Goal: Task Accomplishment & Management: Complete application form

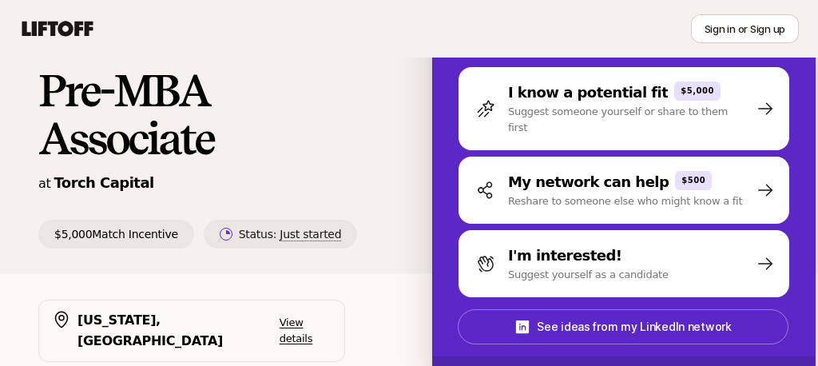
scroll to position [59, 0]
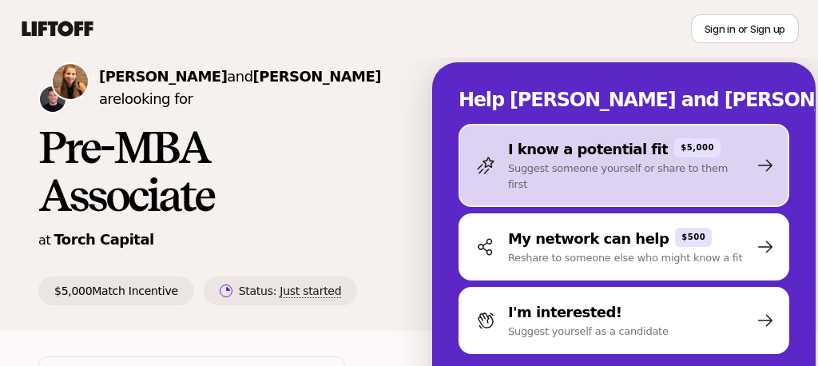
click at [530, 168] on p "Suggest someone yourself or share to them first" at bounding box center [628, 177] width 241 height 32
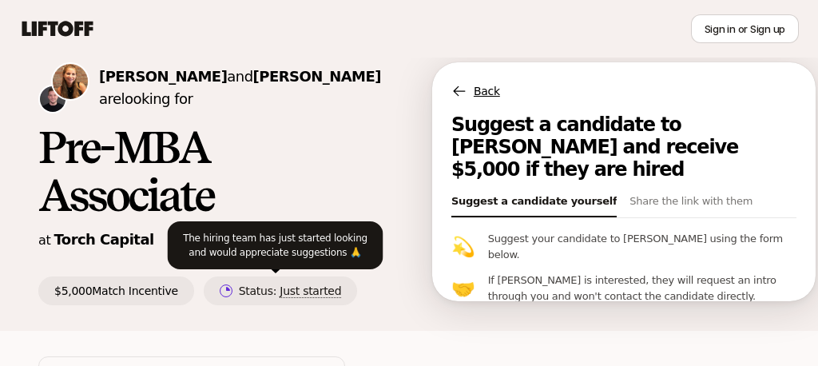
click at [299, 296] on span "Just started" at bounding box center [310, 291] width 61 height 14
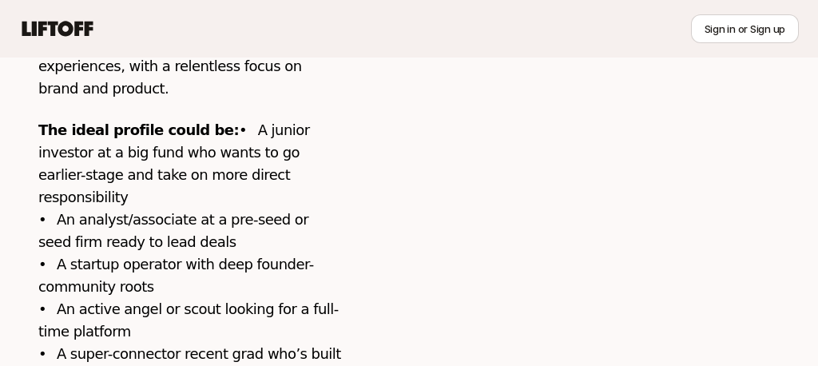
scroll to position [874, 0]
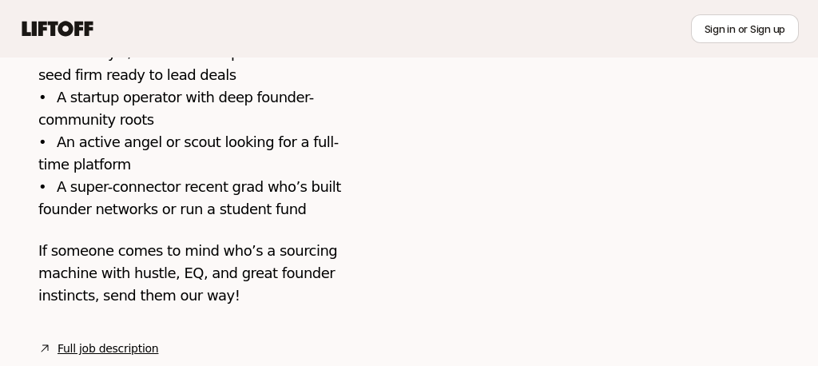
click at [118, 339] on link "Full job description" at bounding box center [108, 348] width 101 height 19
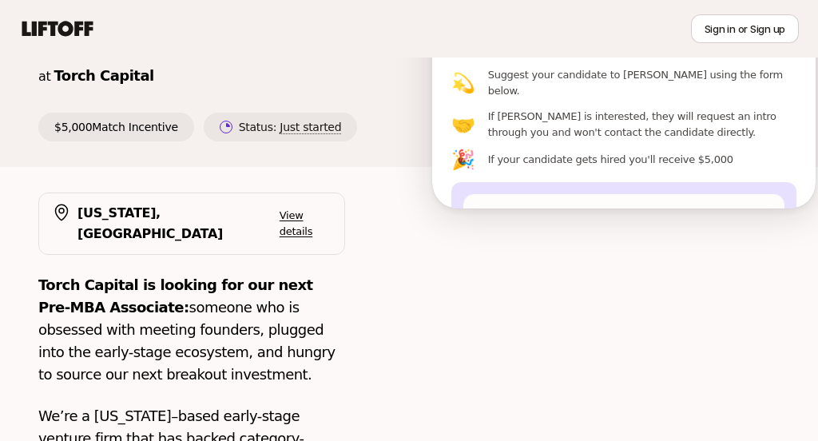
scroll to position [0, 0]
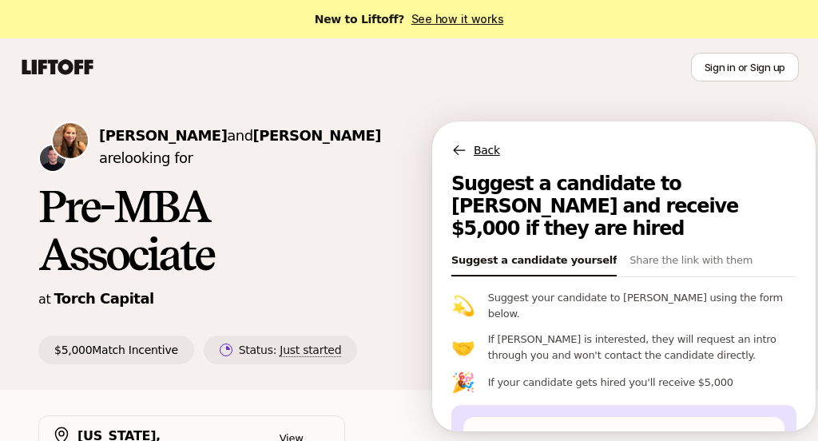
click at [474, 145] on p "Back" at bounding box center [487, 150] width 26 height 19
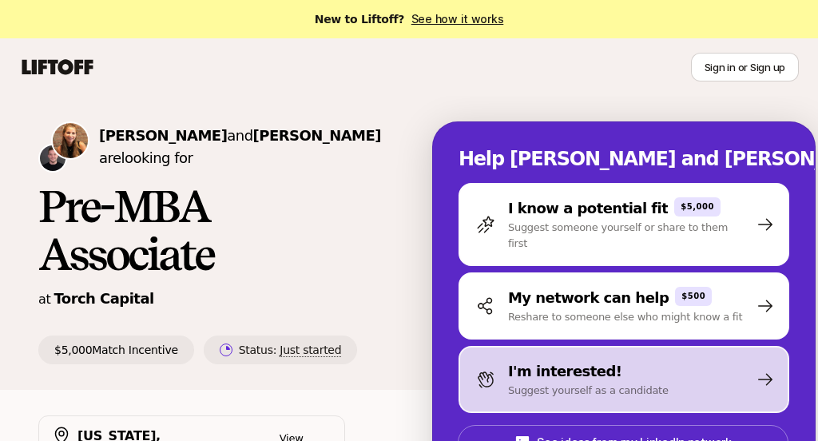
click at [516, 360] on p "I'm interested!" at bounding box center [565, 371] width 114 height 22
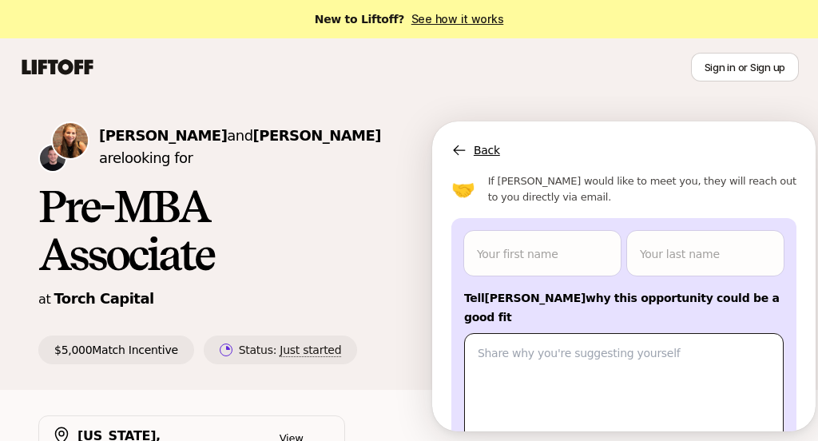
scroll to position [105, 0]
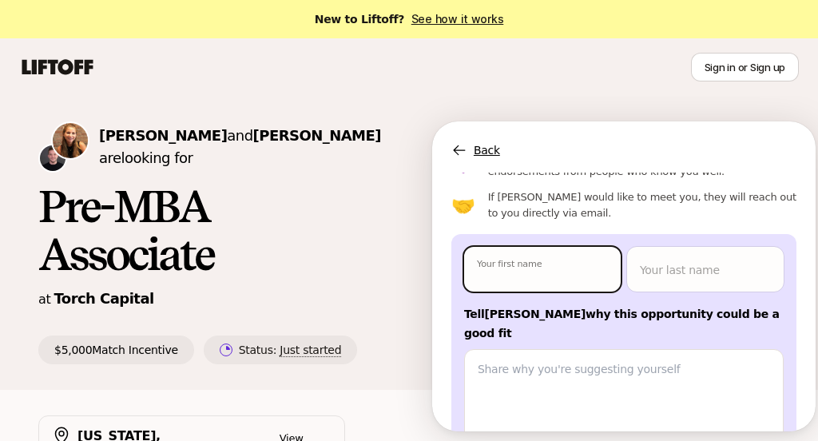
click at [488, 257] on body "New to Liftoff? See how it works Sign in or Sign up Sign in or Sign up [PERSON_…" at bounding box center [409, 220] width 818 height 441
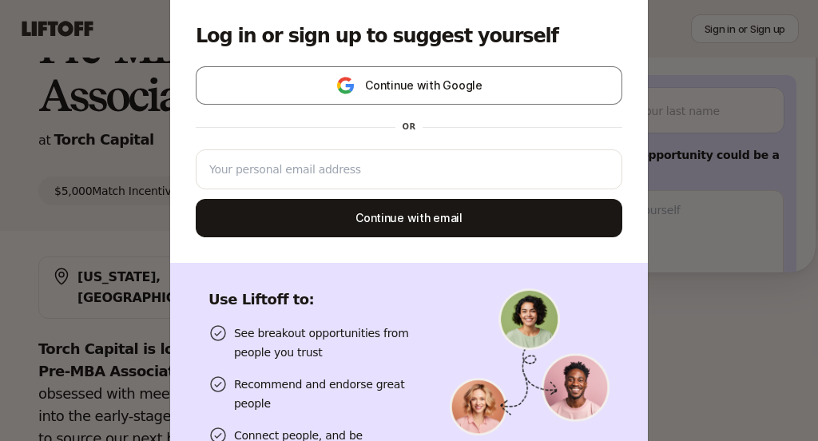
scroll to position [0, 0]
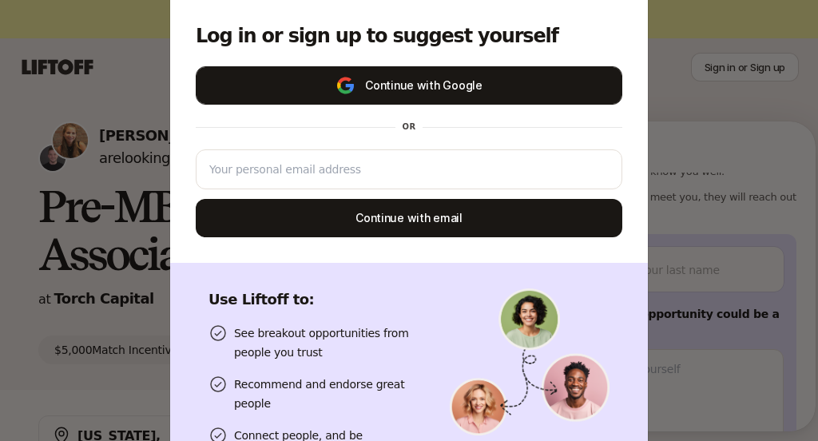
click at [415, 86] on button "Continue with Google" at bounding box center [409, 85] width 427 height 38
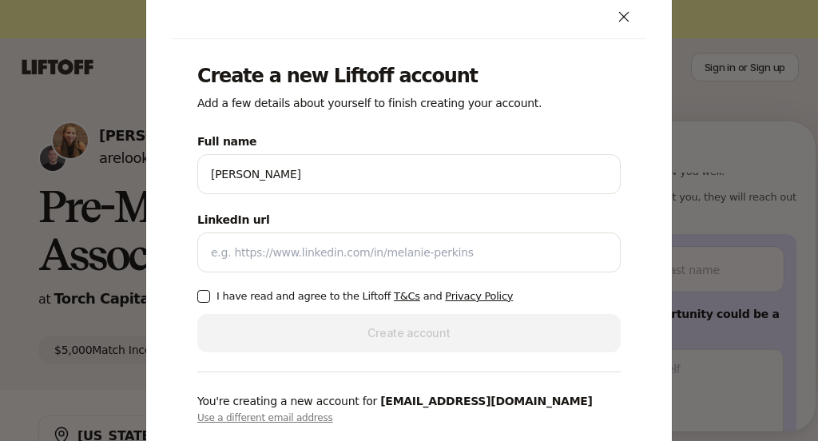
type textarea "x"
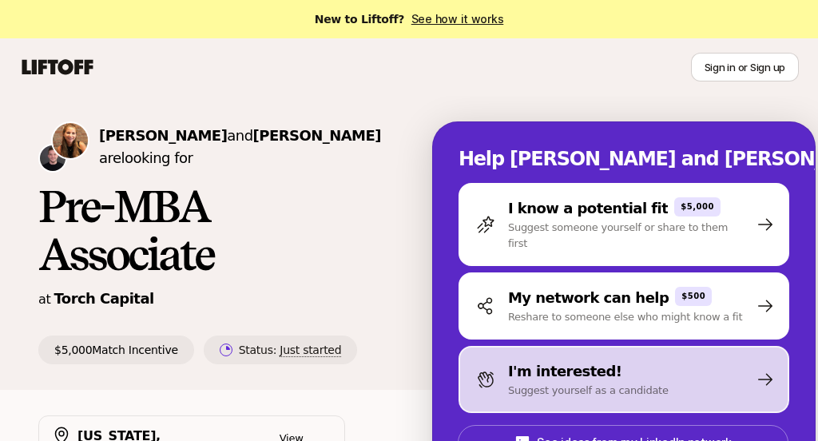
click at [508, 363] on p "I'm interested!" at bounding box center [565, 371] width 114 height 22
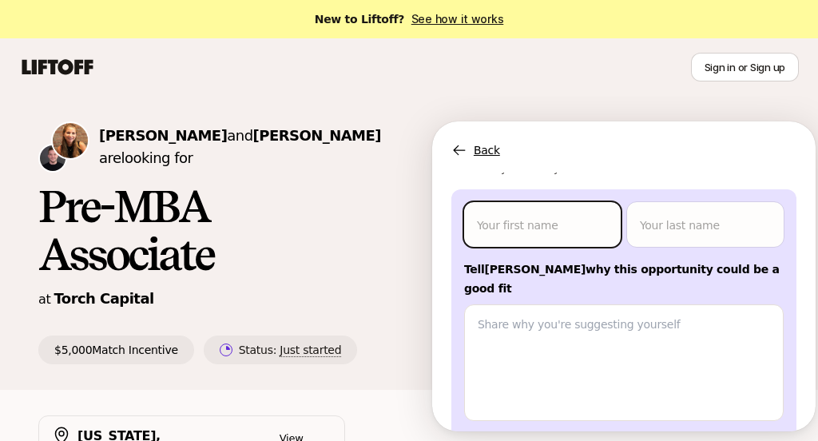
scroll to position [150, 0]
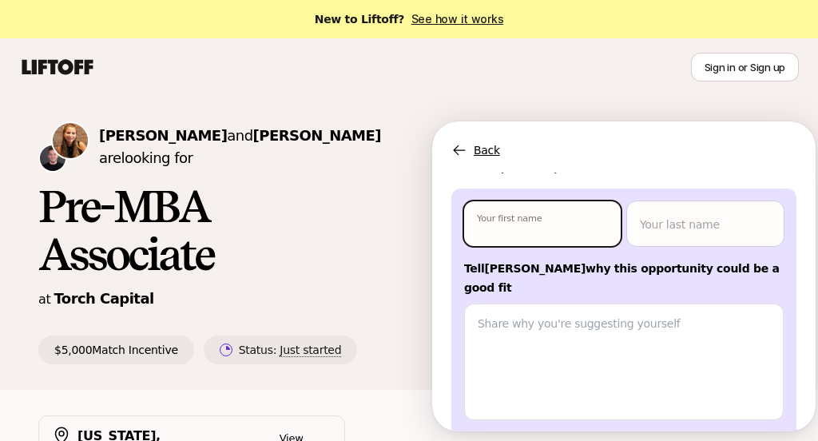
click at [502, 200] on body "New to Liftoff? See how it works Sign in or Sign up Sign in or Sign up [PERSON_…" at bounding box center [409, 220] width 818 height 441
type textarea "x"
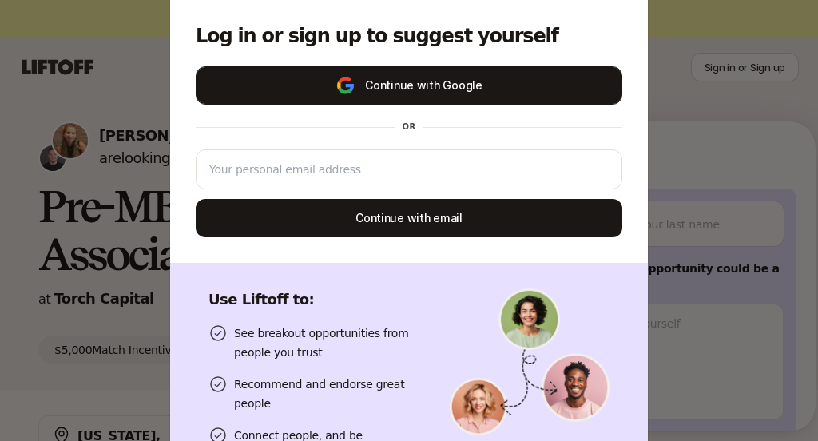
click at [411, 81] on button "Continue with Google" at bounding box center [409, 85] width 427 height 38
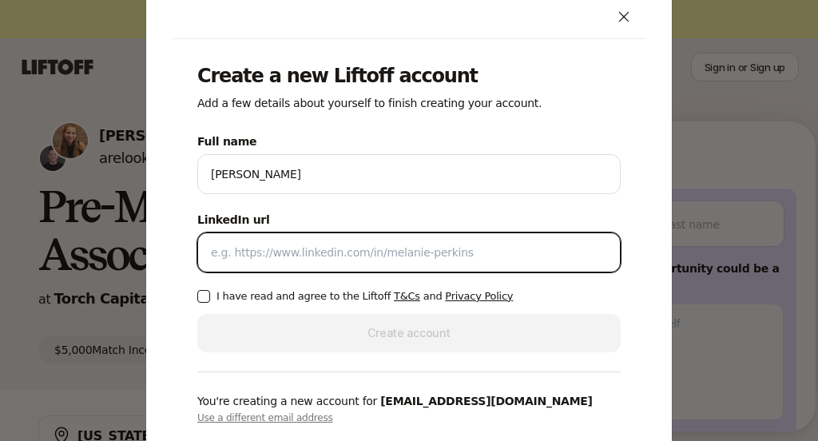
paste input "[URL][DOMAIN_NAME][PERSON_NAME]"
type input "[URL][DOMAIN_NAME][PERSON_NAME]"
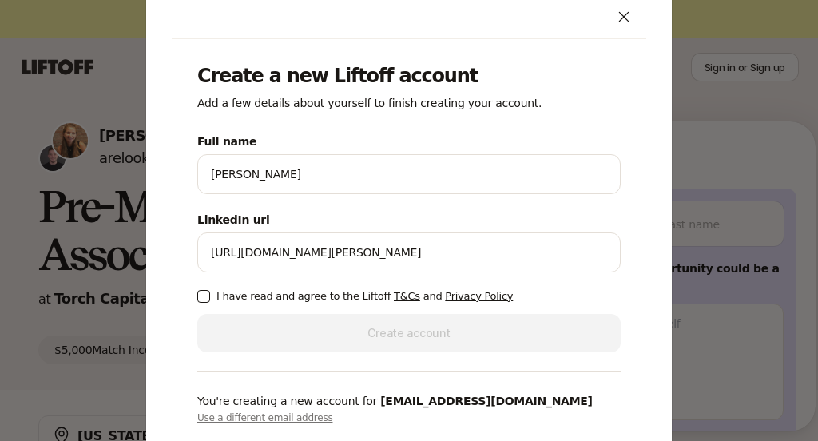
click at [264, 292] on p "I have read and agree to the Liftoff T&Cs and Privacy Policy" at bounding box center [364, 296] width 296 height 16
click at [210, 292] on button "I have read and agree to the Liftoff T&Cs and Privacy Policy" at bounding box center [203, 296] width 13 height 13
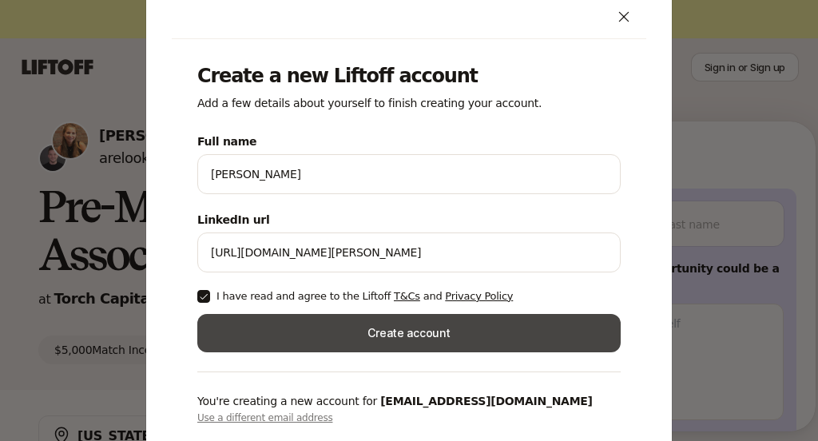
click at [359, 327] on button "Create account" at bounding box center [408, 333] width 423 height 38
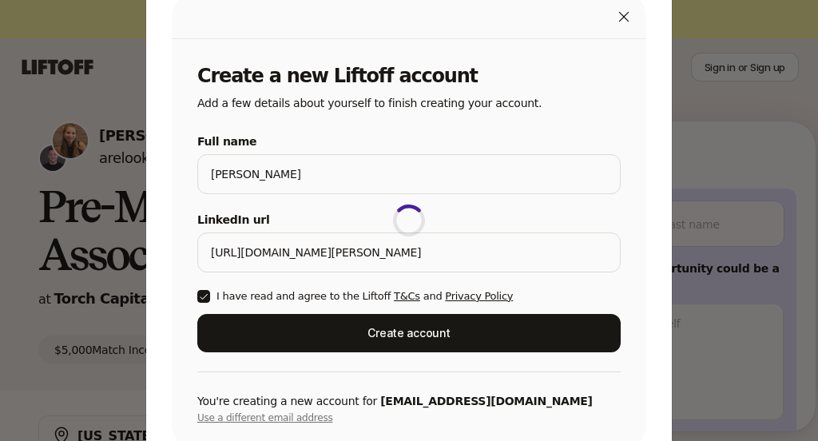
scroll to position [153, 0]
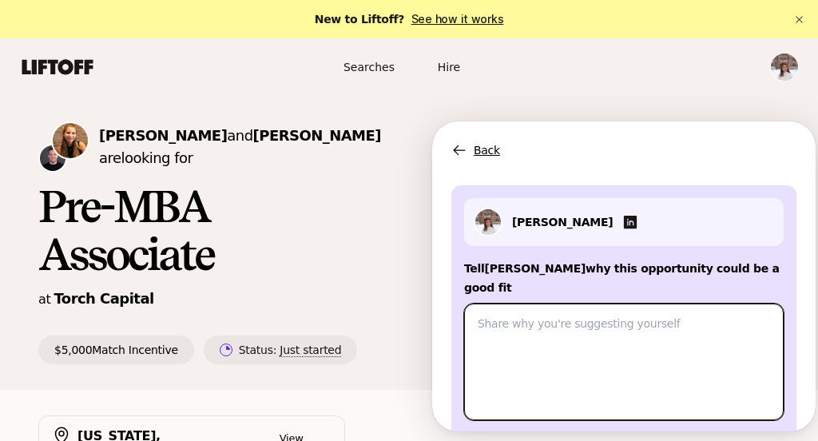
click at [553, 304] on textarea at bounding box center [623, 362] width 319 height 117
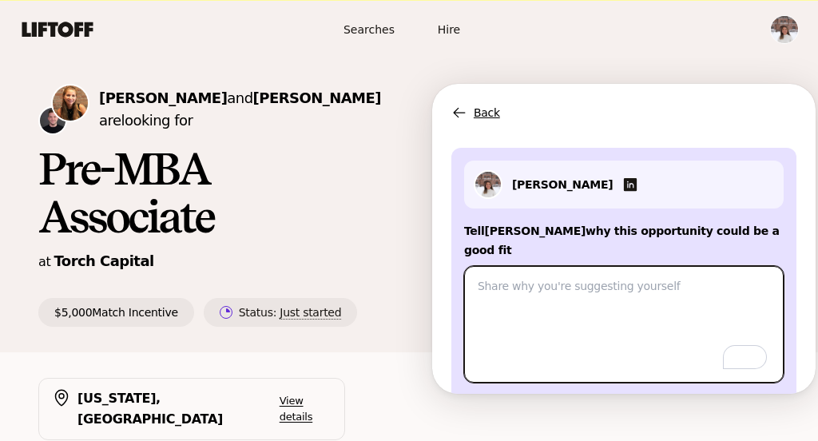
scroll to position [24, 0]
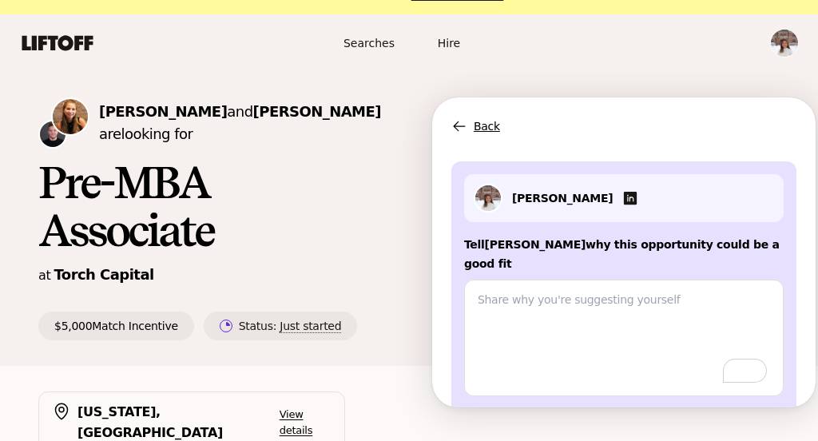
click at [494, 235] on p "Tell [PERSON_NAME] why this opportunity could be a good fit" at bounding box center [623, 254] width 319 height 38
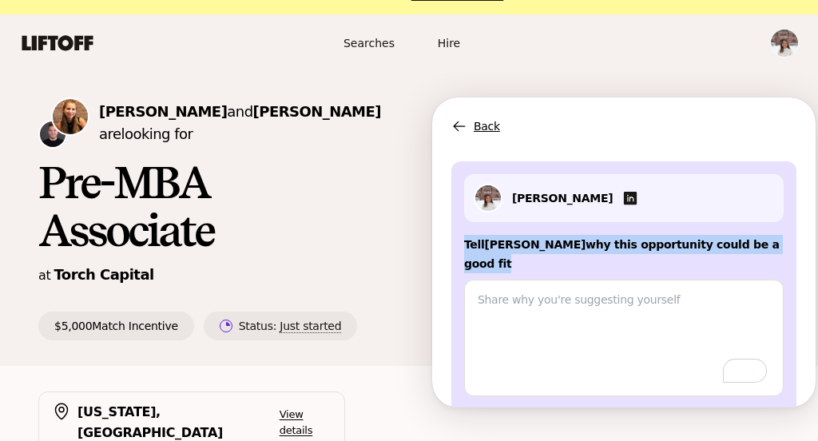
click at [494, 235] on p "Tell [PERSON_NAME] why this opportunity could be a good fit" at bounding box center [623, 254] width 319 height 38
copy p "Tell [PERSON_NAME] why this opportunity could be a good fit"
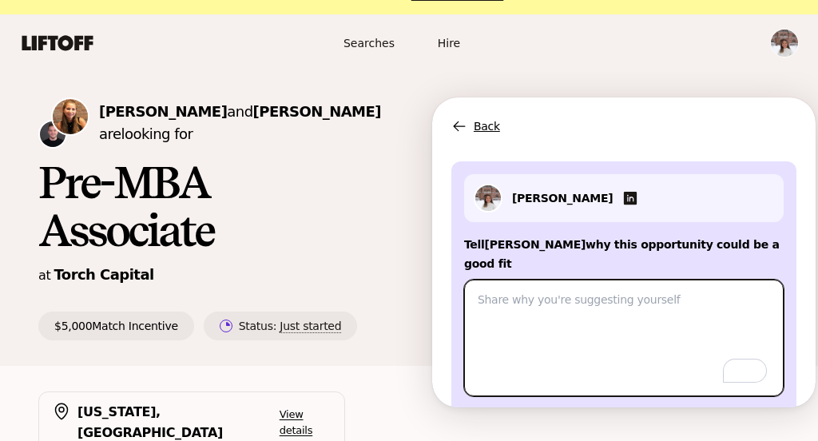
click at [515, 285] on textarea "To enrich screen reader interactions, please activate Accessibility in Grammarl…" at bounding box center [623, 338] width 319 height 117
paste textarea "Hi [PERSON_NAME], this is [PERSON_NAME] following up on the Associate role at T…"
type textarea "x"
type textarea "Hi [PERSON_NAME], this is [PERSON_NAME] following up on the Associate role at T…"
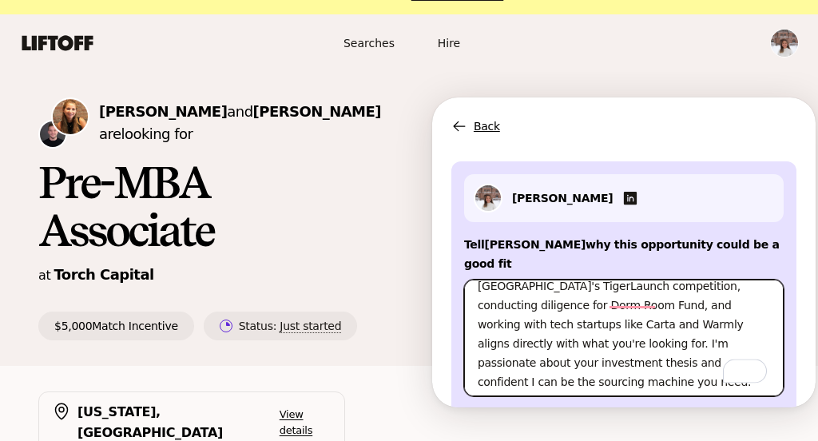
scroll to position [96, 0]
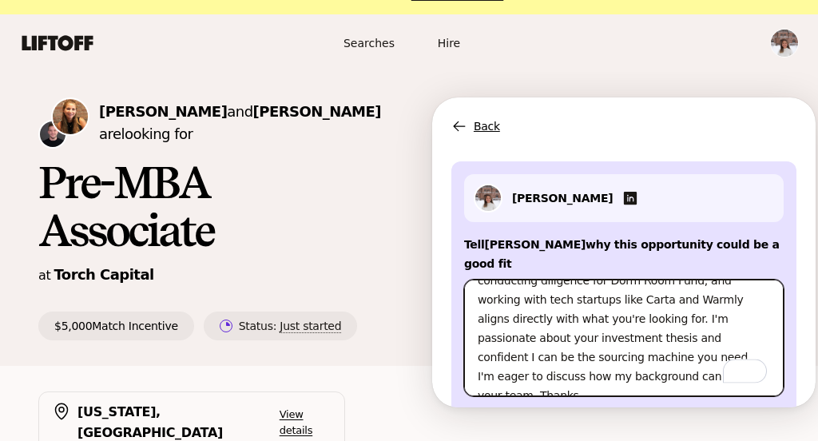
click at [671, 312] on textarea "Hi [PERSON_NAME], this is [PERSON_NAME] following up on the Associate role at T…" at bounding box center [623, 338] width 319 height 117
type textarea "x"
type textarea "Hi [PERSON_NAME], this is [PERSON_NAME] following up on the Associate role at T…"
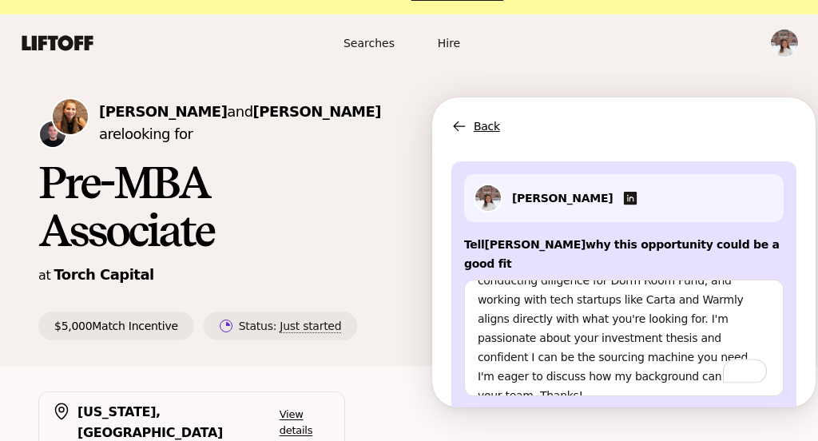
click at [598, 409] on button "Suggest yourself" at bounding box center [623, 428] width 319 height 38
type textarea "x"
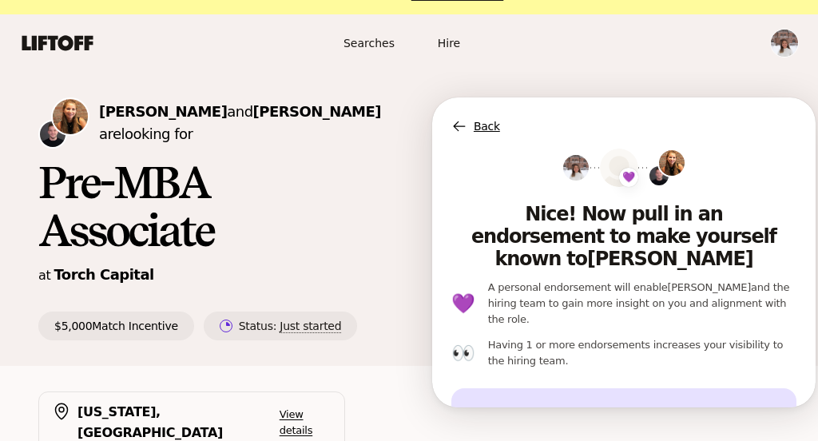
scroll to position [0, 0]
